Goal: Task Accomplishment & Management: Manage account settings

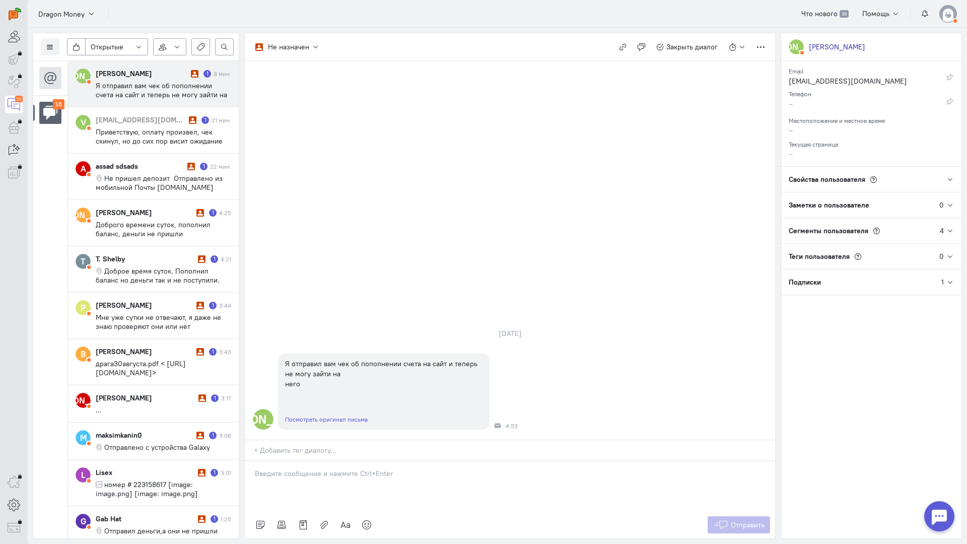
click at [955, 14] on img at bounding box center [948, 14] width 18 height 18
